Goal: Task Accomplishment & Management: Use online tool/utility

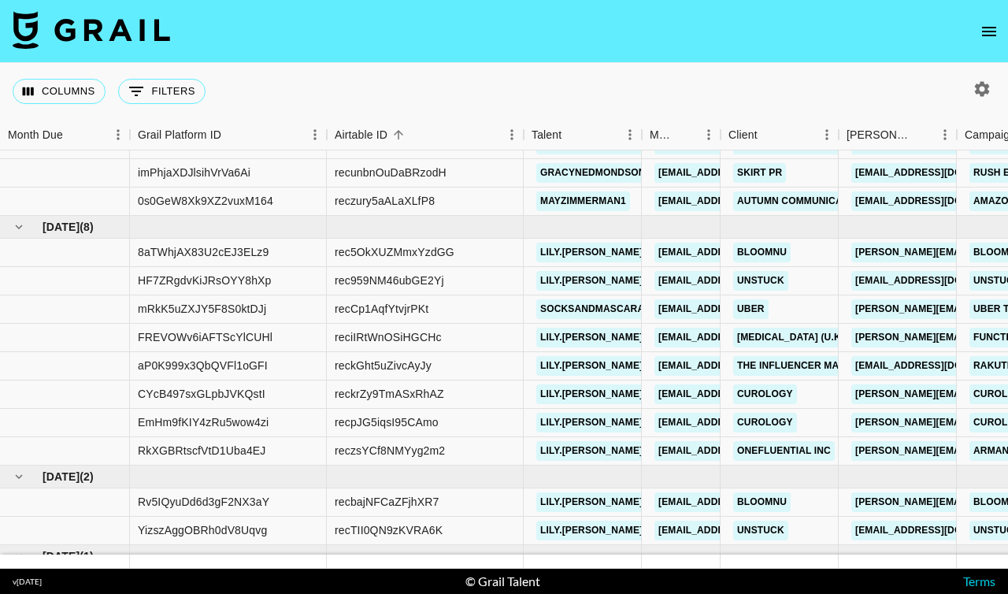
scroll to position [72, 0]
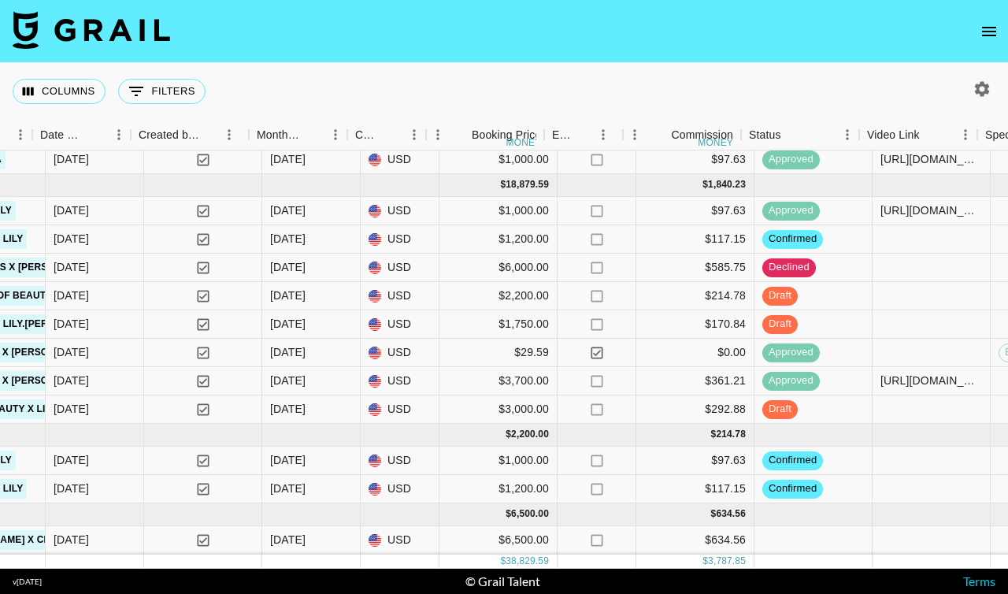
scroll to position [113, 1043]
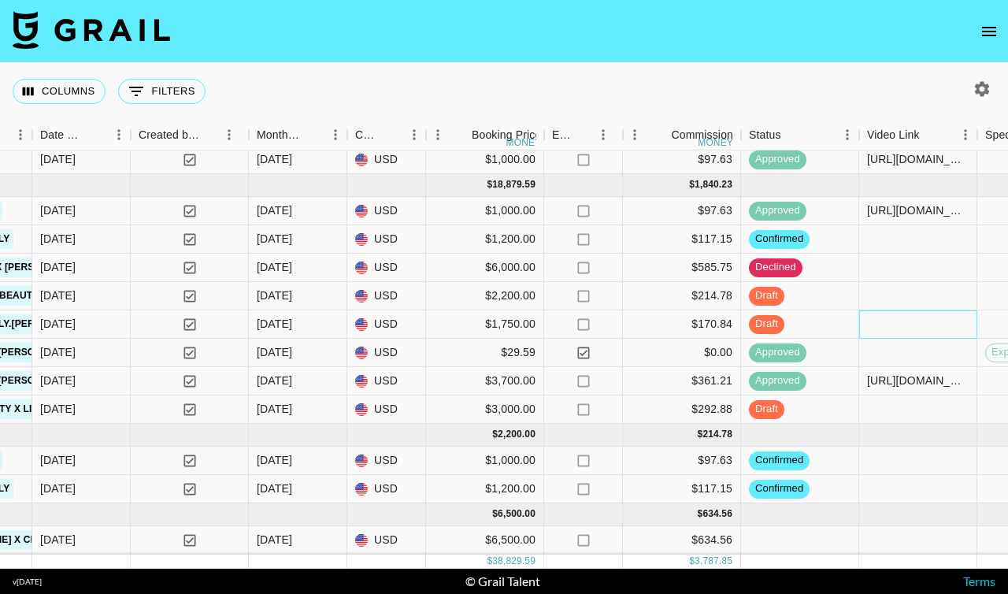
click at [902, 329] on div at bounding box center [918, 324] width 118 height 28
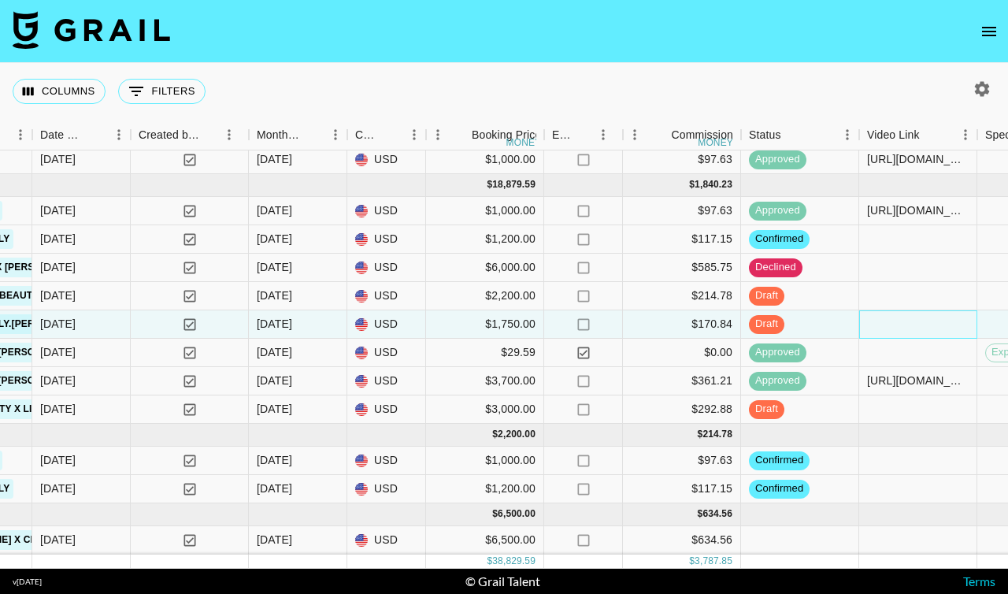
click at [902, 329] on div at bounding box center [918, 324] width 118 height 28
type input "[URL][DOMAIN_NAME][DOMAIN_NAME][PERSON_NAME]"
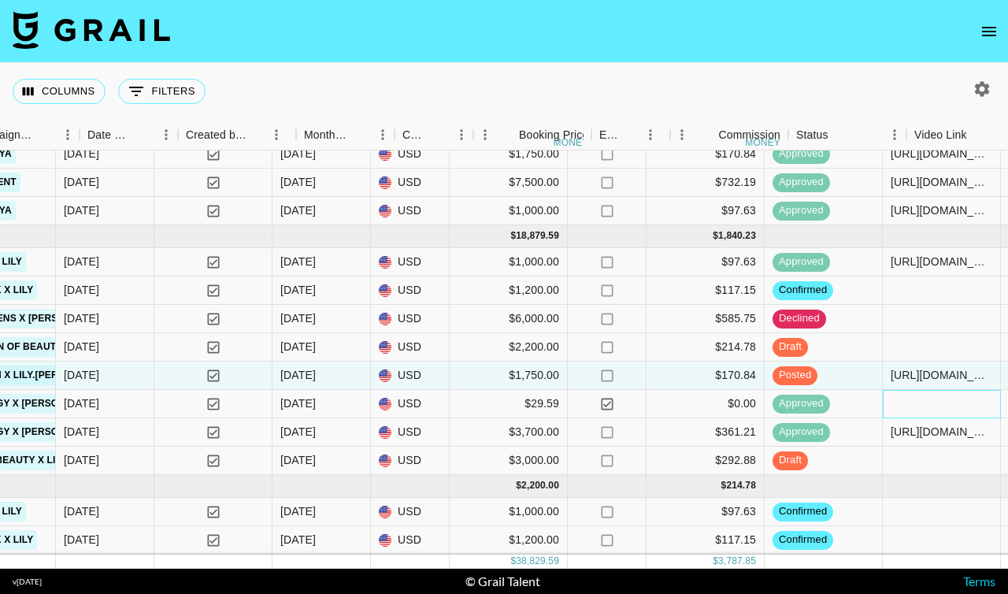
scroll to position [61, 1022]
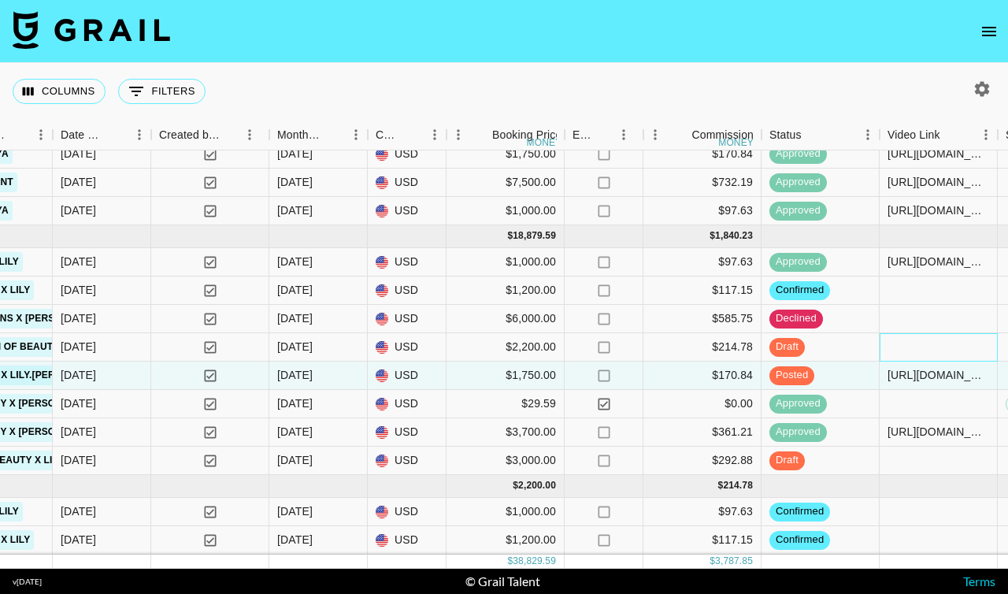
click at [913, 350] on div at bounding box center [939, 347] width 118 height 28
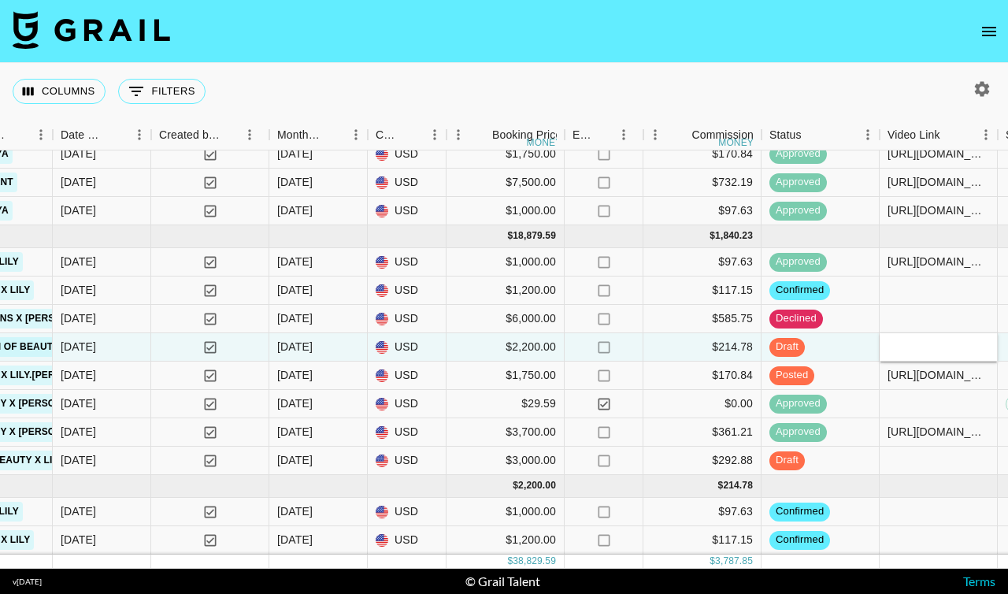
type input "[URL][DOMAIN_NAME][DOMAIN_NAME][PERSON_NAME]"
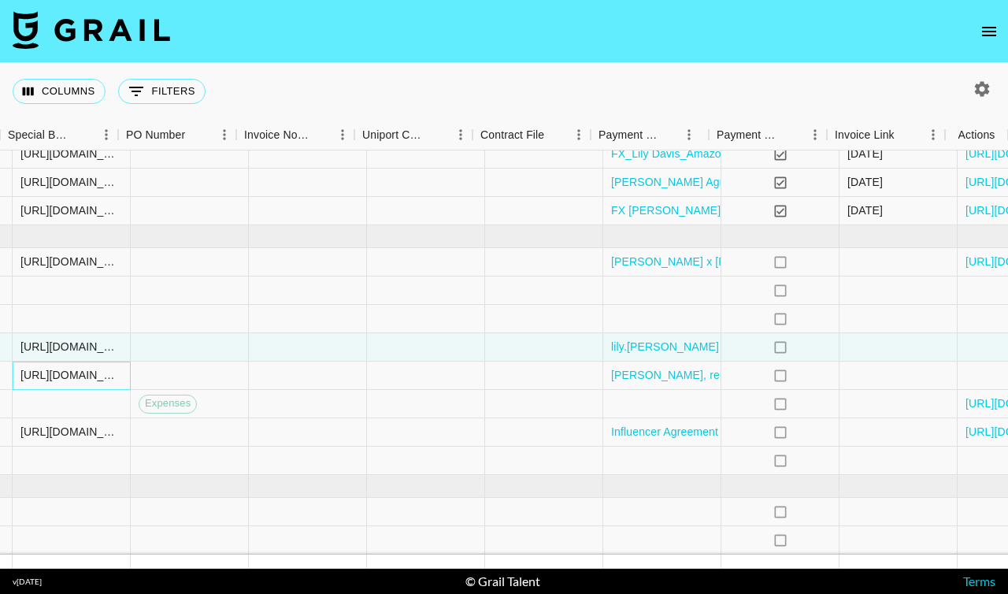
scroll to position [61, 2020]
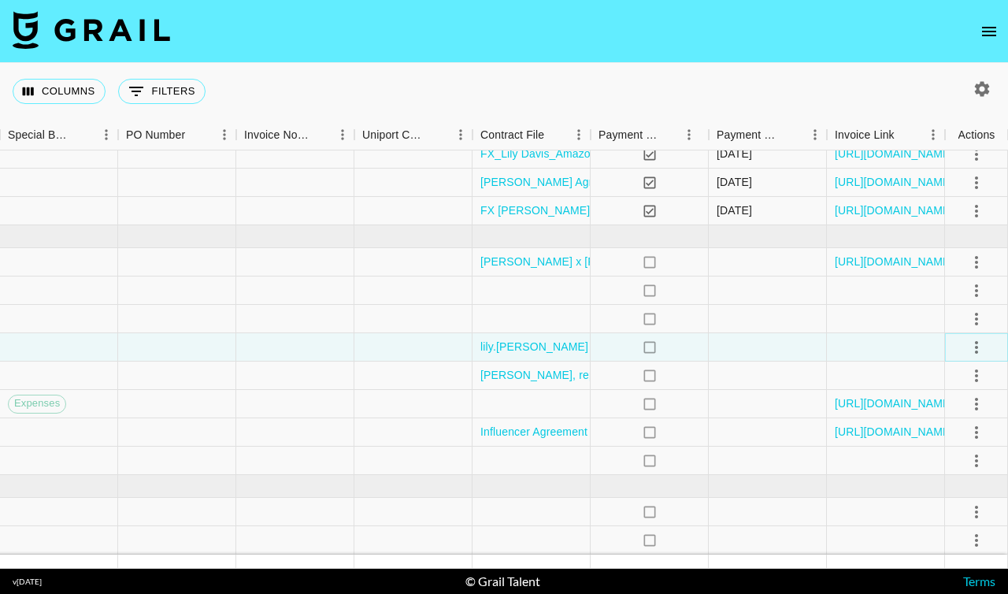
click at [982, 343] on icon "select merge strategy" at bounding box center [976, 347] width 19 height 19
click at [930, 494] on div "Approve" at bounding box center [942, 494] width 48 height 19
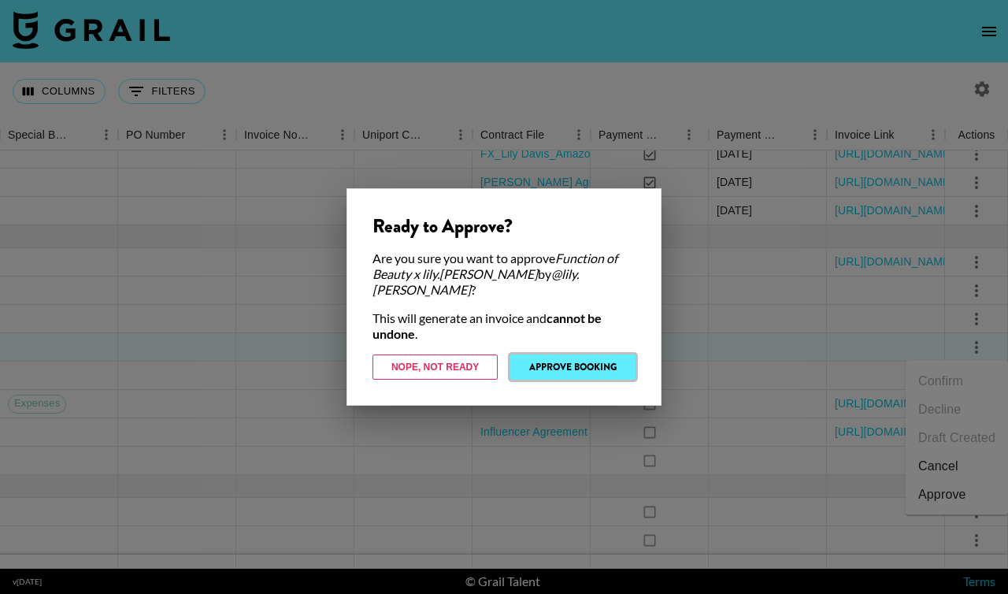
click at [532, 358] on button "Approve Booking" at bounding box center [572, 366] width 125 height 25
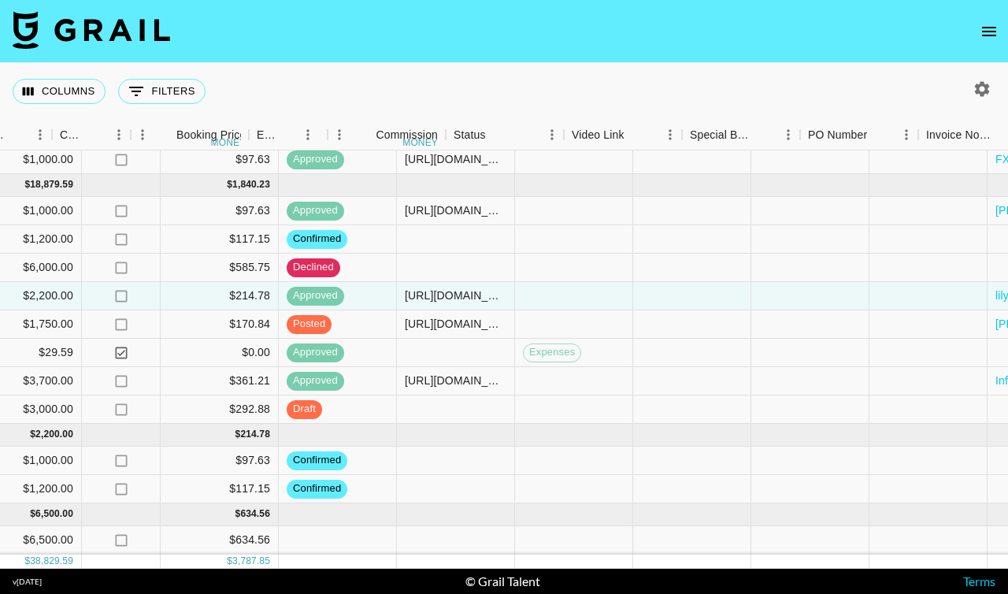
scroll to position [113, 1562]
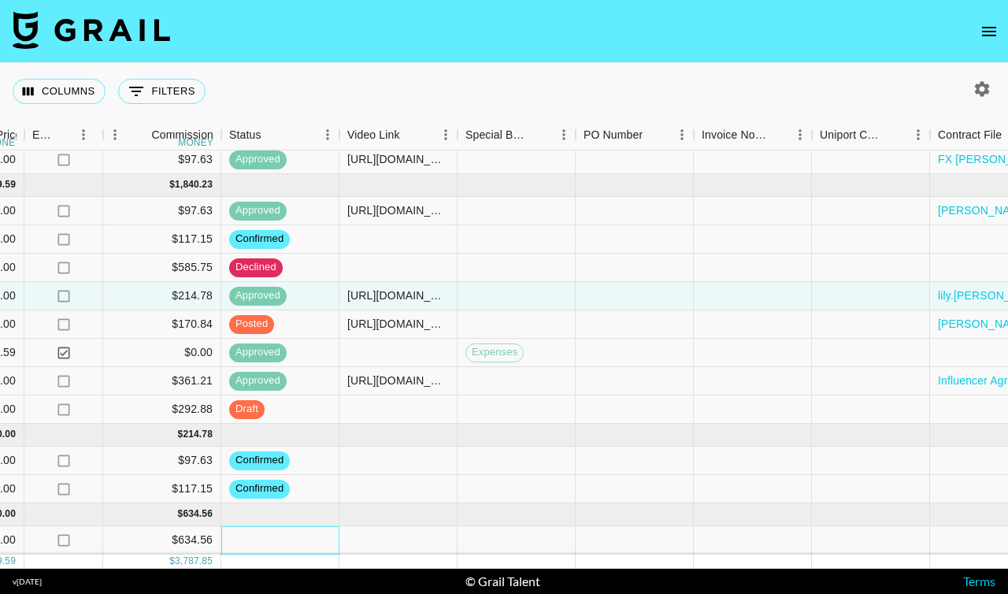
click at [291, 535] on div at bounding box center [280, 540] width 118 height 28
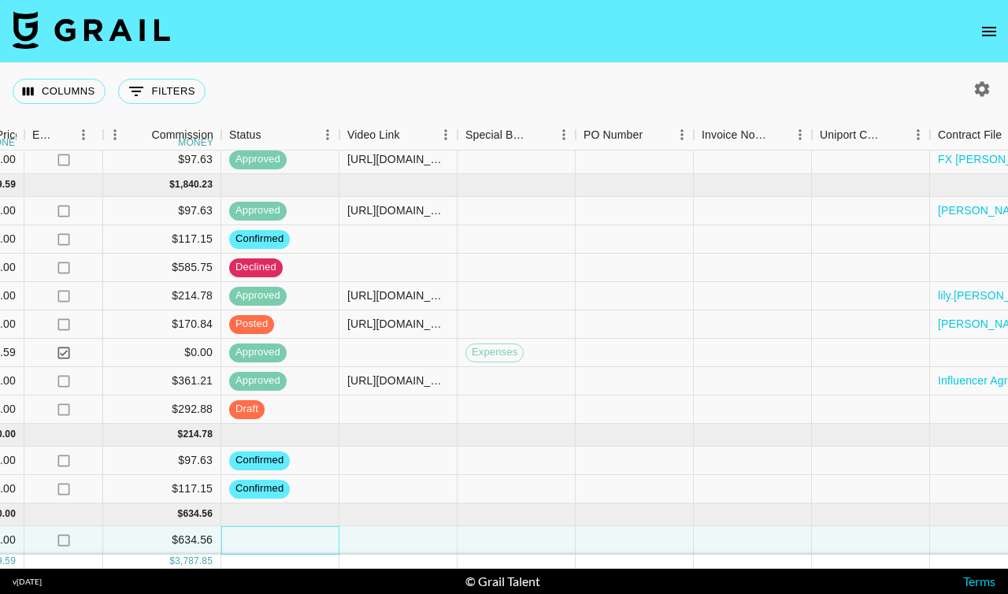
click at [291, 535] on div at bounding box center [280, 540] width 118 height 28
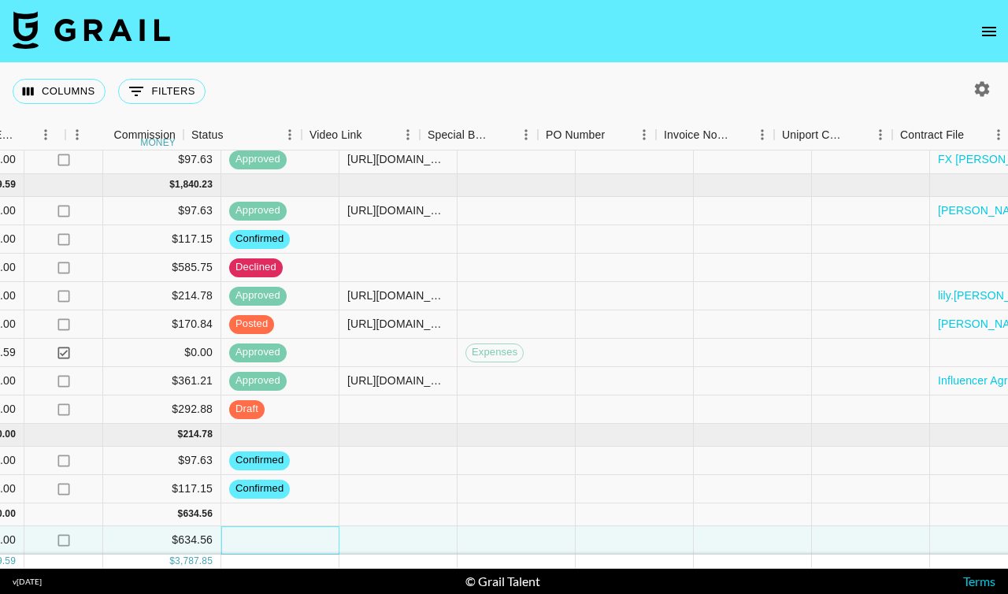
scroll to position [113, 2020]
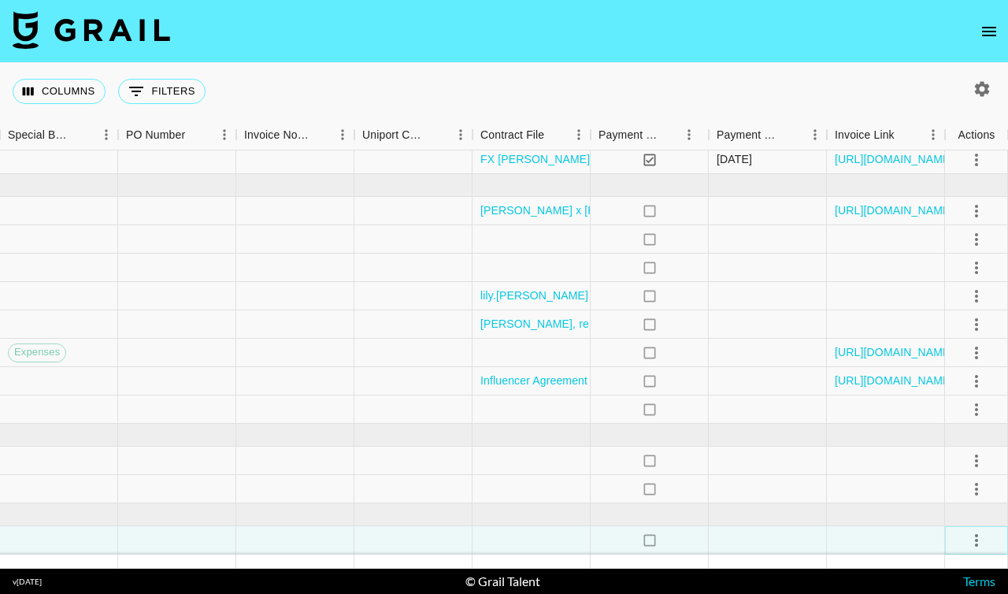
click at [979, 542] on icon "select merge strategy" at bounding box center [976, 540] width 19 height 19
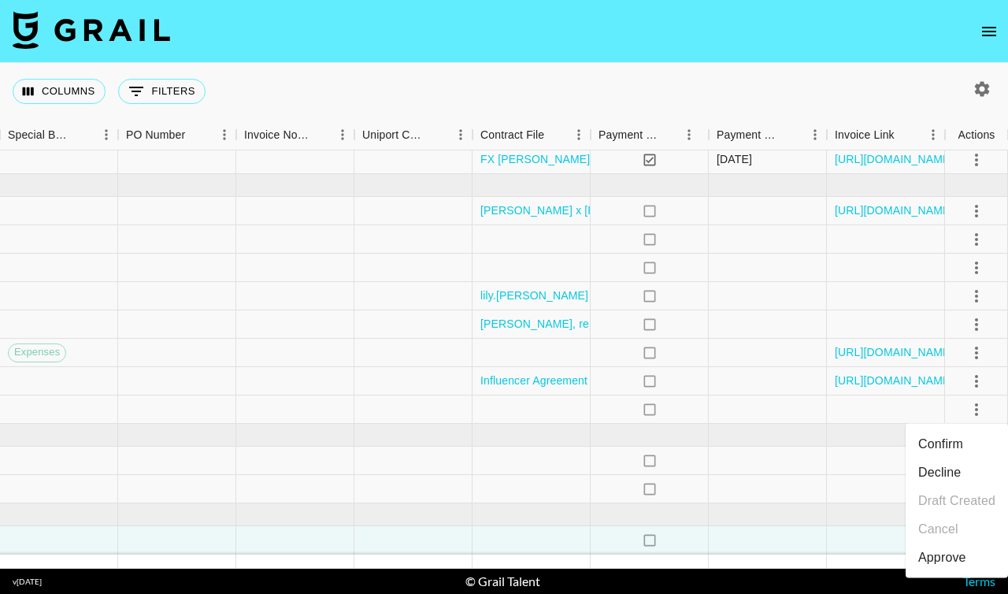
scroll to position [61, 2020]
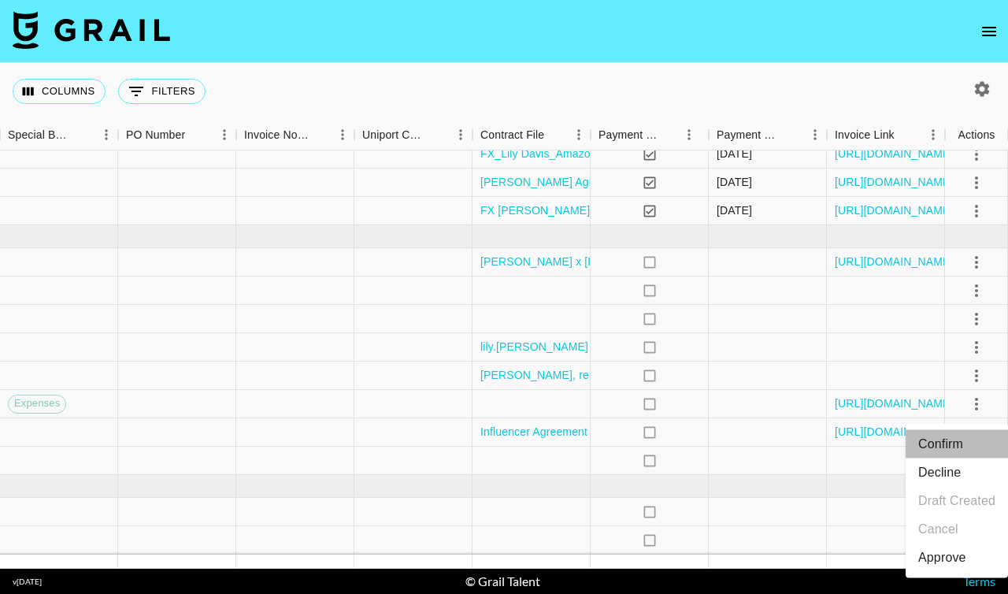
click at [949, 438] on li "Confirm" at bounding box center [957, 444] width 102 height 28
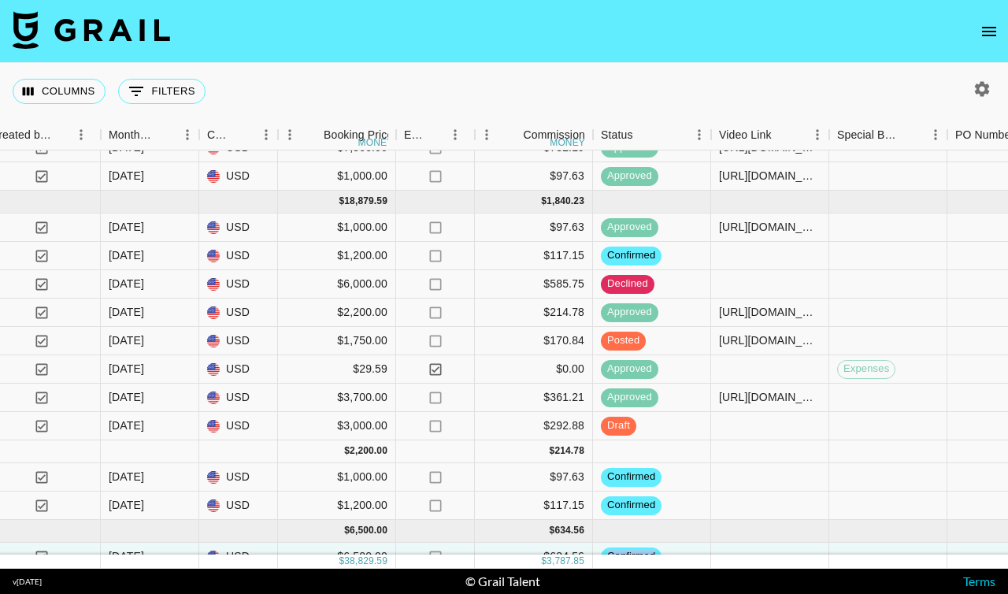
scroll to position [113, 1191]
